Goal: Task Accomplishment & Management: Use online tool/utility

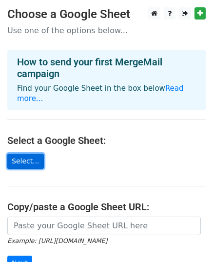
click at [16, 155] on link "Select..." at bounding box center [25, 161] width 37 height 15
click at [24, 154] on link "Select..." at bounding box center [25, 161] width 37 height 15
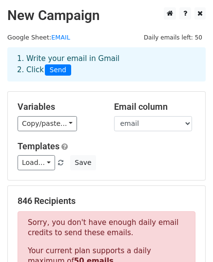
click at [88, 143] on h5 "Templates" at bounding box center [107, 146] width 178 height 11
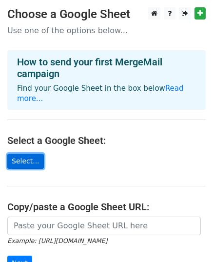
click at [25, 154] on link "Select..." at bounding box center [25, 161] width 37 height 15
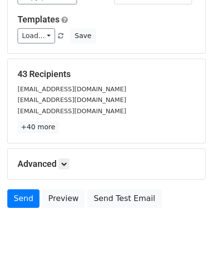
scroll to position [146, 0]
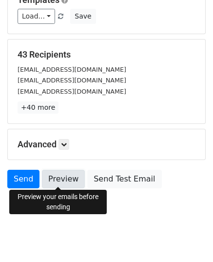
click at [43, 178] on link "Preview" at bounding box center [63, 179] width 43 height 19
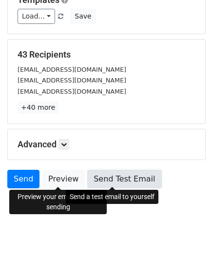
click at [104, 178] on link "Send Test Email" at bounding box center [124, 179] width 74 height 19
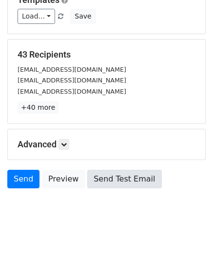
click at [120, 88] on div "[EMAIL_ADDRESS][DOMAIN_NAME]" at bounding box center [106, 91] width 193 height 11
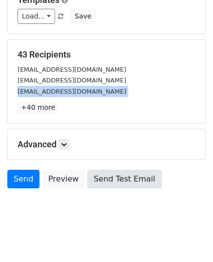
click at [120, 88] on div "[EMAIL_ADDRESS][DOMAIN_NAME]" at bounding box center [106, 91] width 193 height 11
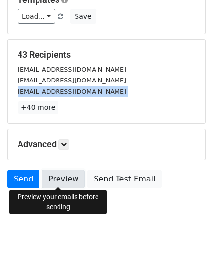
click at [65, 182] on link "Preview" at bounding box center [63, 179] width 43 height 19
click at [64, 178] on link "Preview" at bounding box center [63, 179] width 43 height 19
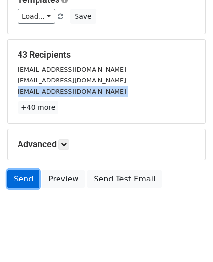
click at [19, 177] on link "Send" at bounding box center [23, 179] width 32 height 19
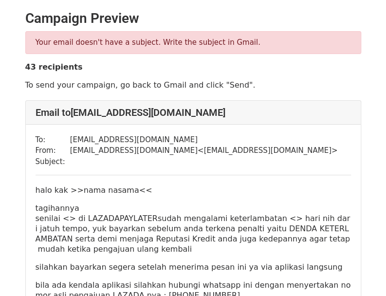
click at [212, 49] on div "Your email doesn't have a subject. Write the subject in Gmail." at bounding box center [193, 42] width 336 height 23
click at [211, 44] on p "Your email doesn't have a subject. Write the subject in Gmail." at bounding box center [194, 43] width 316 height 10
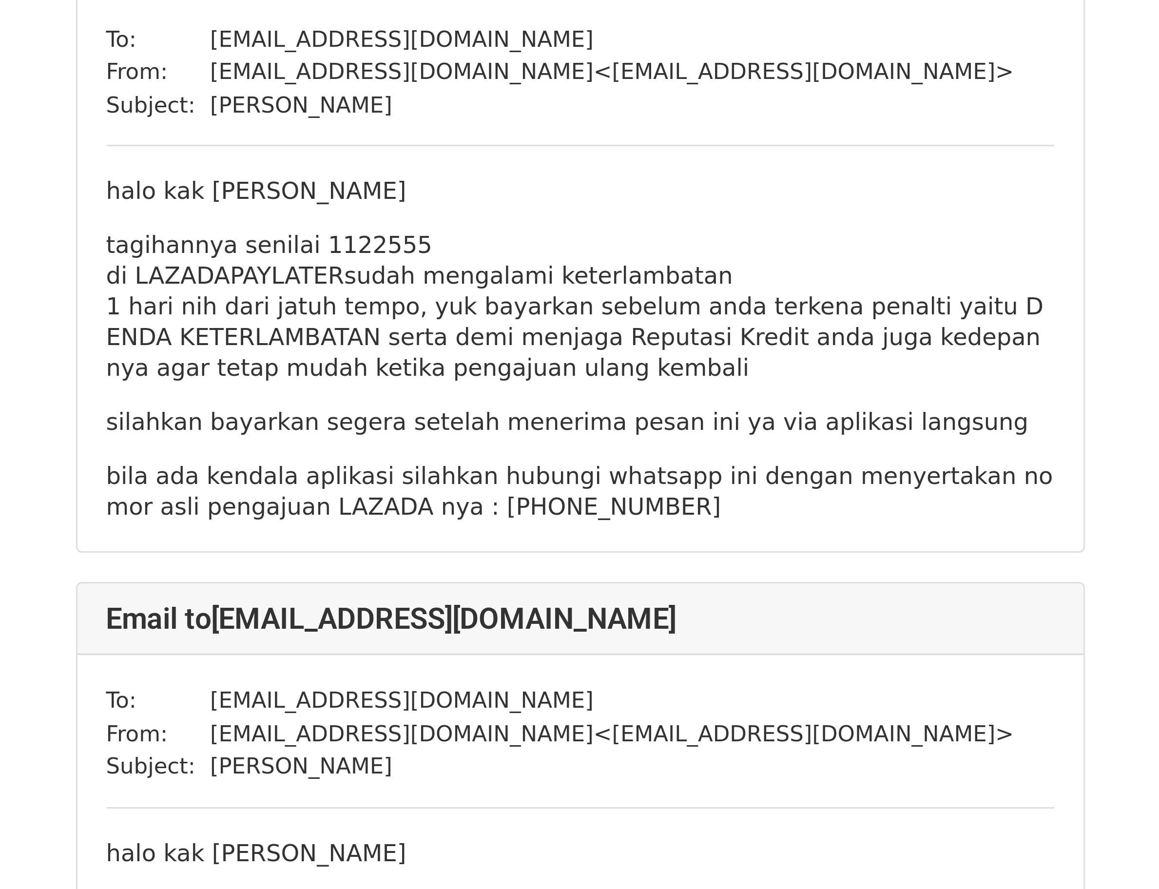
scroll to position [8384, 0]
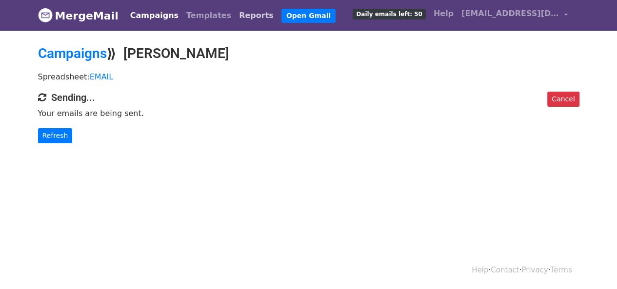
click at [235, 20] on link "Reports" at bounding box center [256, 15] width 42 height 19
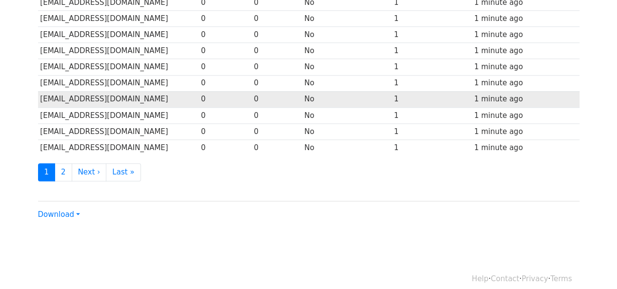
scroll to position [498, 0]
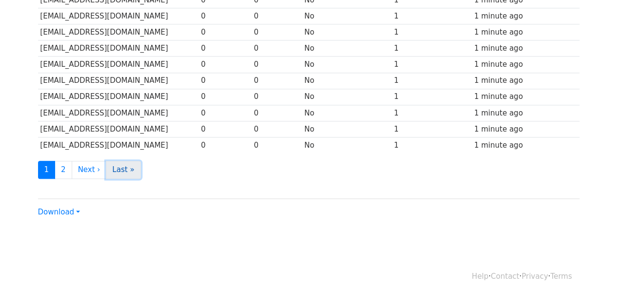
click at [120, 161] on link "Last »" at bounding box center [123, 170] width 35 height 18
click at [79, 163] on link "Next ›" at bounding box center [89, 170] width 35 height 18
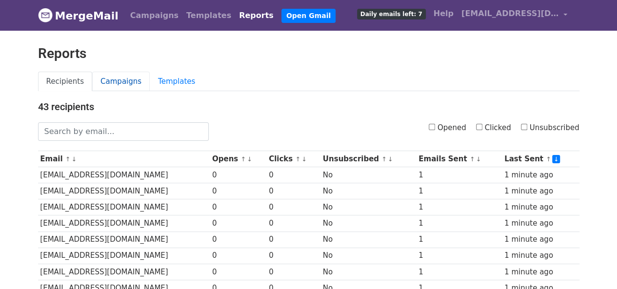
click at [112, 79] on link "Campaigns" at bounding box center [121, 82] width 58 height 20
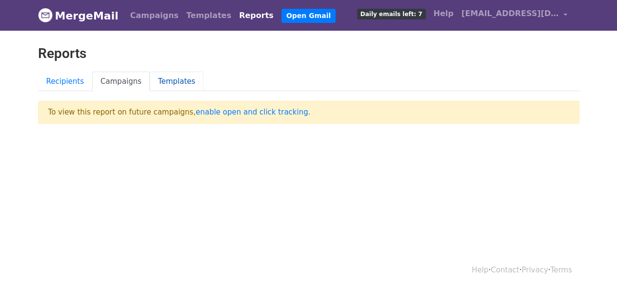
click at [157, 85] on link "Templates" at bounding box center [177, 82] width 54 height 20
click at [55, 86] on link "Recipients" at bounding box center [65, 82] width 55 height 20
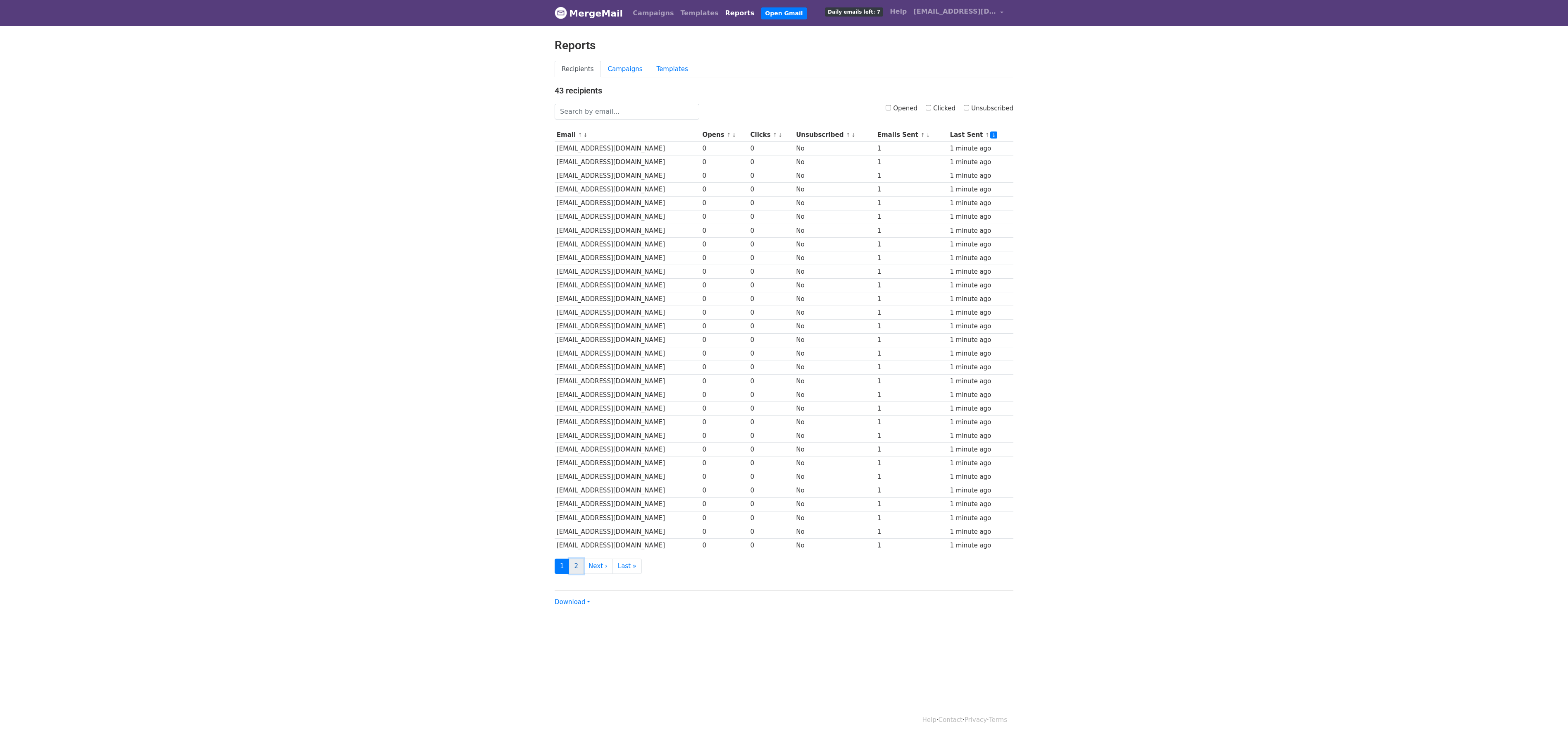
click at [522, 245] on link "2" at bounding box center [577, 566] width 15 height 15
drag, startPoint x: 572, startPoint y: 579, endPoint x: 574, endPoint y: 591, distance: 12.2
click at [522, 245] on link "2" at bounding box center [577, 566] width 15 height 15
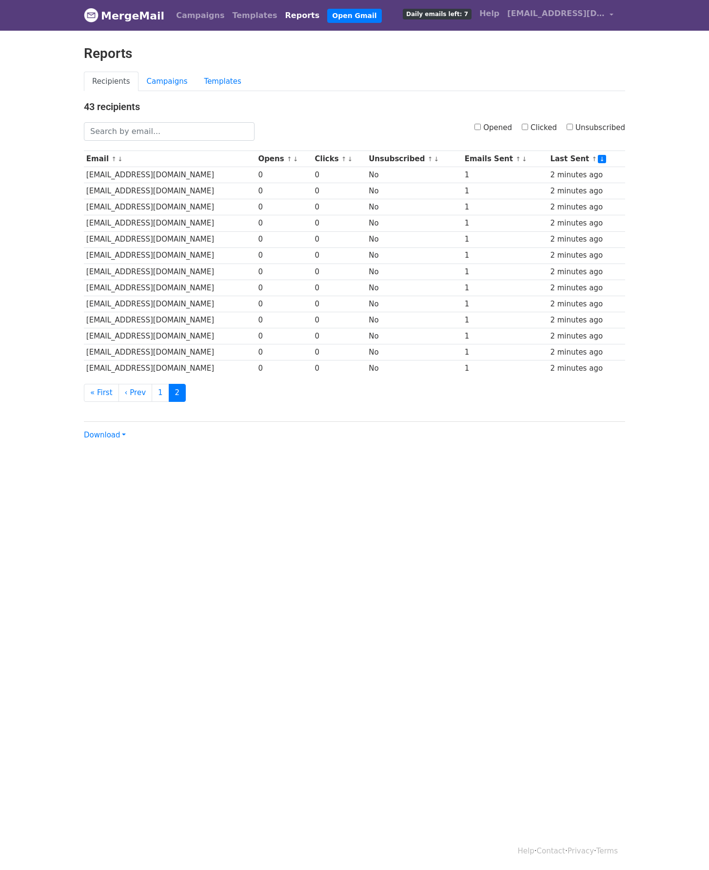
click at [237, 402] on ul "« First ‹ Prev 1 2" at bounding box center [354, 393] width 541 height 18
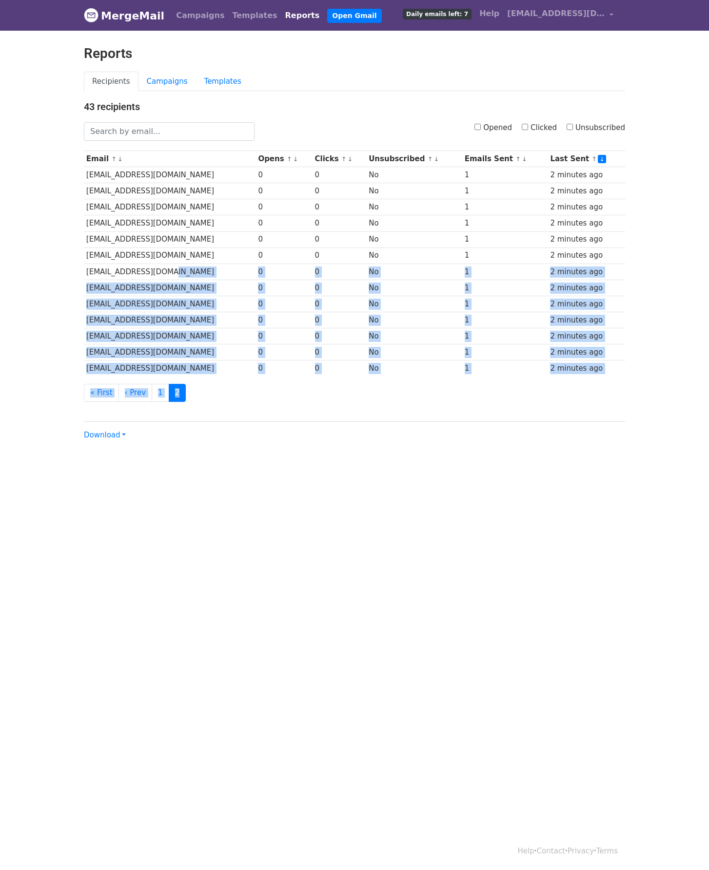
drag, startPoint x: 237, startPoint y: 411, endPoint x: 312, endPoint y: 447, distance: 83.3
click at [274, 288] on div "43 recipients Opened Clicked Unsubscribed Email ↑ ↓ Opens ↑ ↓ Clicks ↑ ↓ Unsubs…" at bounding box center [355, 271] width 556 height 340
